Goal: Find specific page/section: Find specific page/section

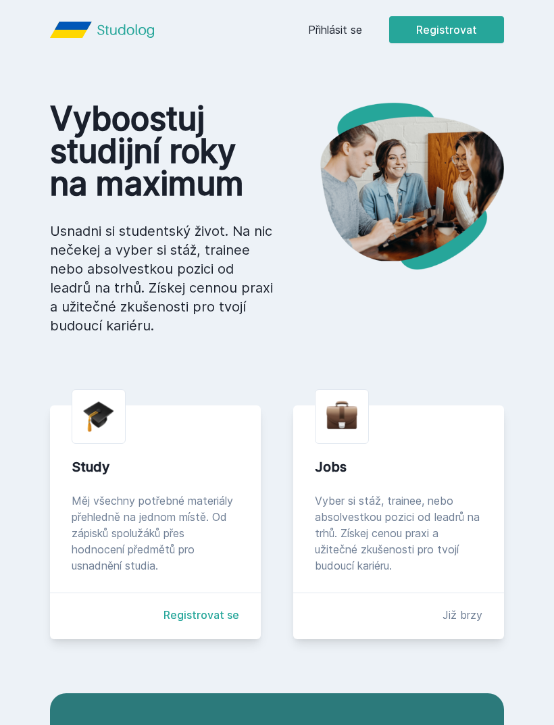
click at [349, 30] on link "Přihlásit se" at bounding box center [335, 30] width 54 height 16
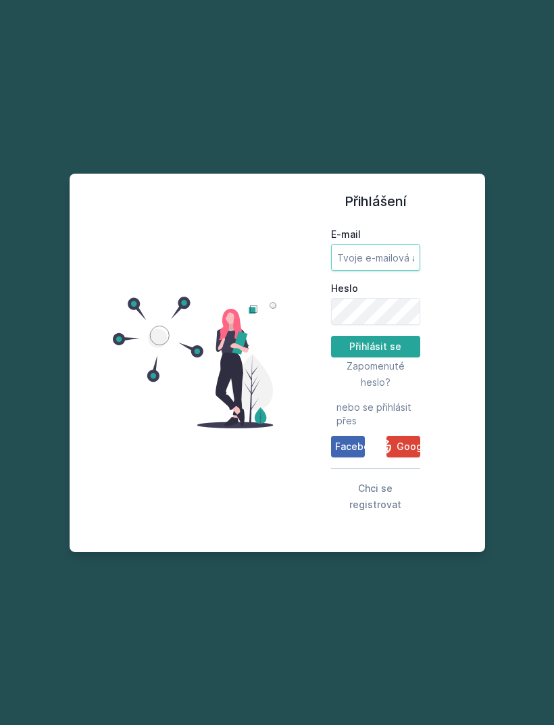
click at [368, 271] on input "E-mail" at bounding box center [375, 257] width 89 height 27
type input "[EMAIL_ADDRESS][DOMAIN_NAME]"
click at [375, 358] on button "Přihlásit se" at bounding box center [375, 347] width 89 height 22
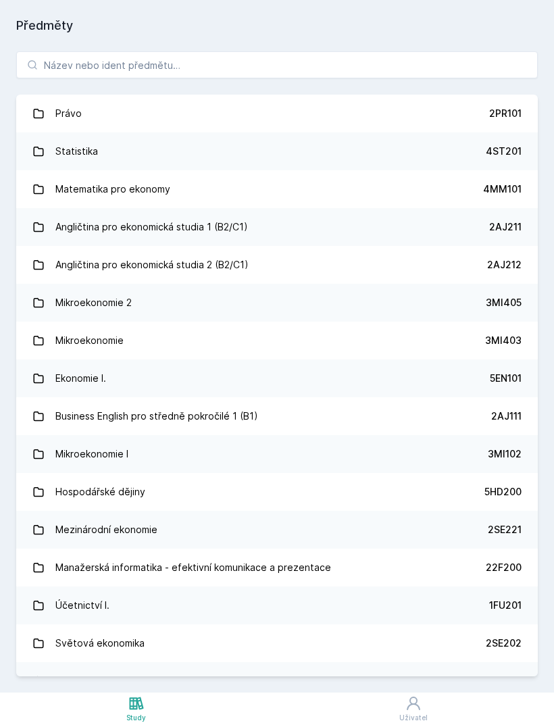
click at [187, 157] on link "Statistika 4ST201" at bounding box center [277, 151] width 522 height 38
